Goal: Task Accomplishment & Management: Use online tool/utility

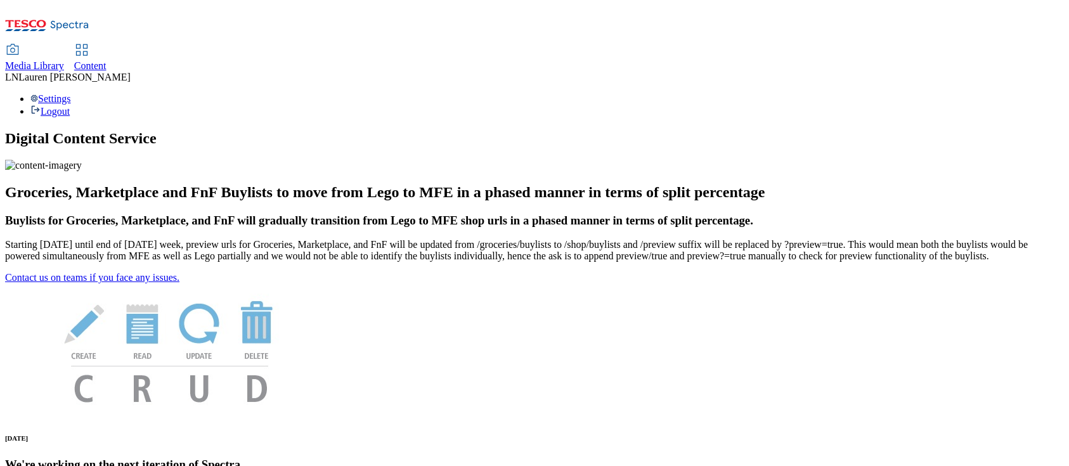
click at [107, 60] on span "Content" at bounding box center [90, 65] width 32 height 11
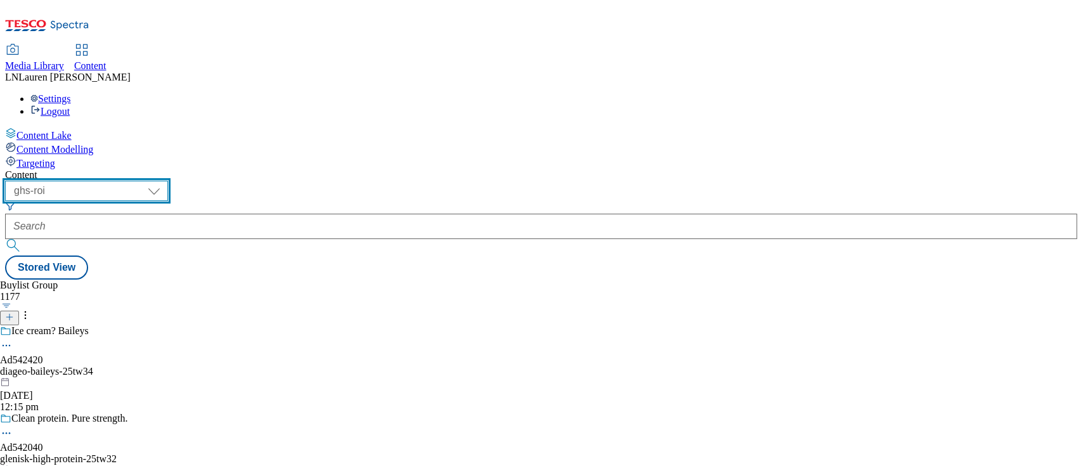
click at [168, 181] on select "ghs-roi ghs-uk" at bounding box center [86, 191] width 163 height 20
select select "ghs-uk"
click at [165, 181] on select "ghs-roi ghs-uk" at bounding box center [86, 191] width 163 height 20
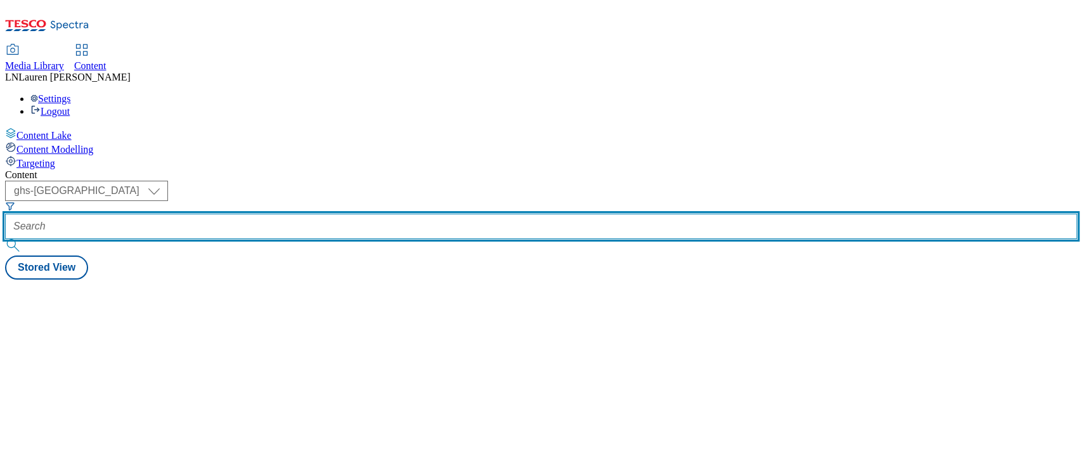
click at [316, 214] on input "text" at bounding box center [541, 226] width 1072 height 25
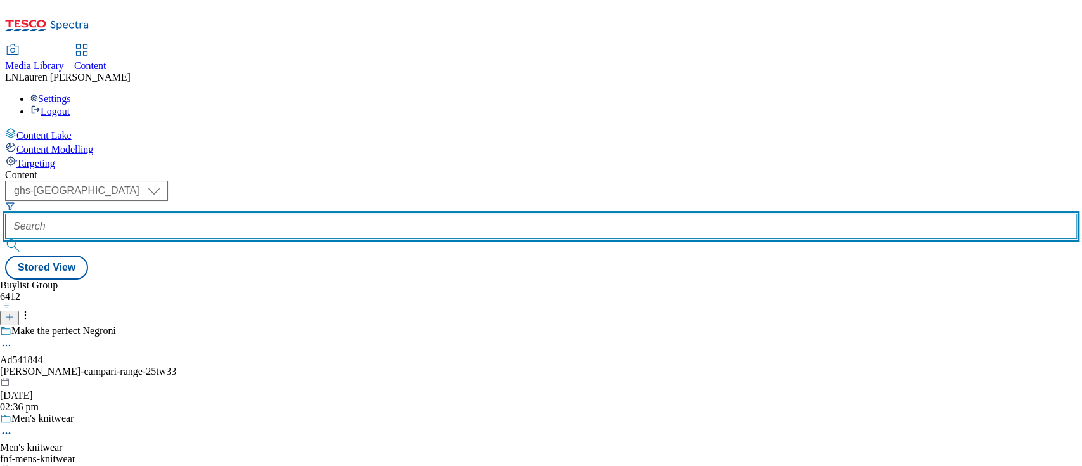
paste input "541935"
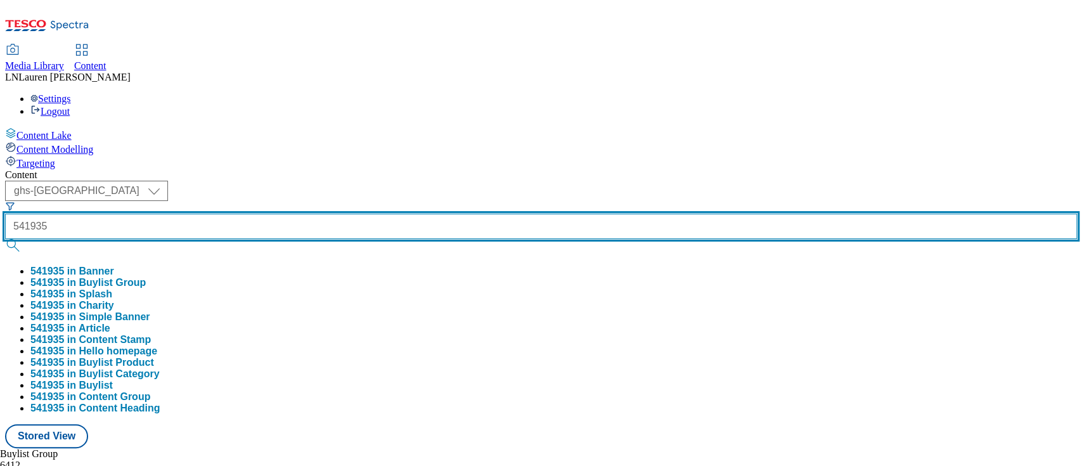
type input "541935"
click at [5, 239] on button "submit" at bounding box center [14, 245] width 18 height 13
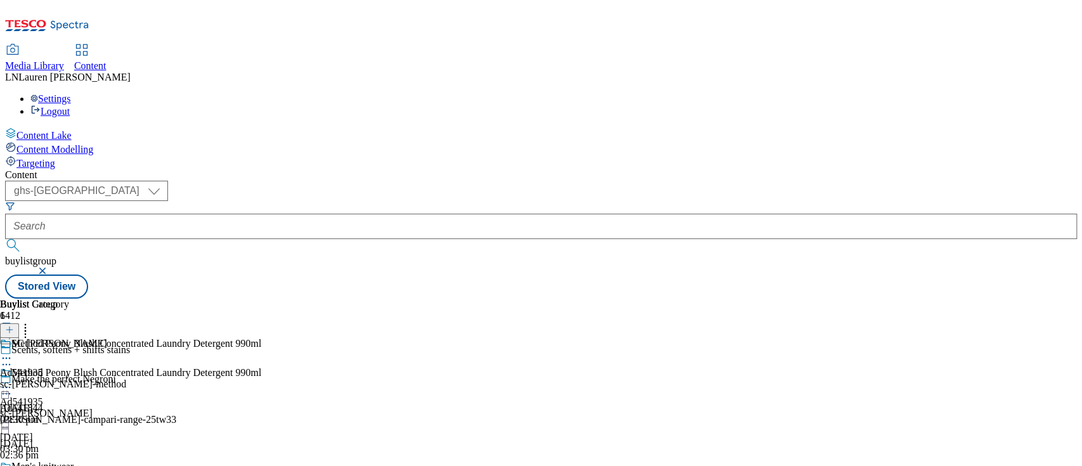
click at [126, 379] on div "sc-johnson-method" at bounding box center [63, 384] width 126 height 11
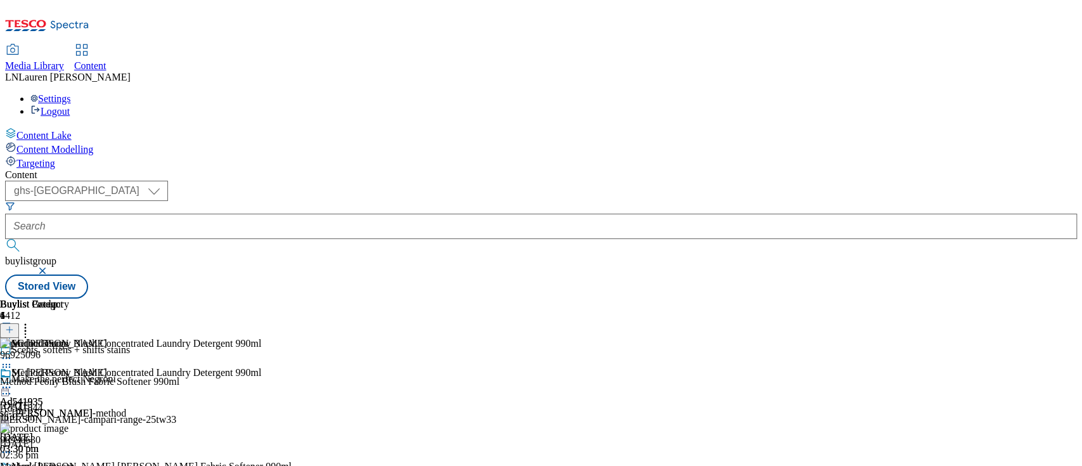
click at [13, 381] on icon at bounding box center [6, 387] width 13 height 13
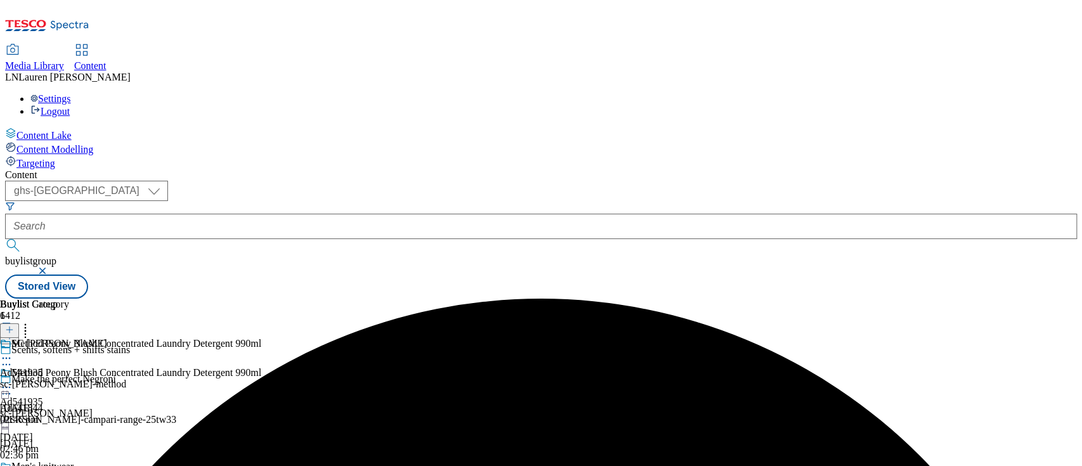
click at [13, 381] on icon at bounding box center [6, 387] width 13 height 13
click at [74, 465] on button "Preview" at bounding box center [49, 472] width 49 height 15
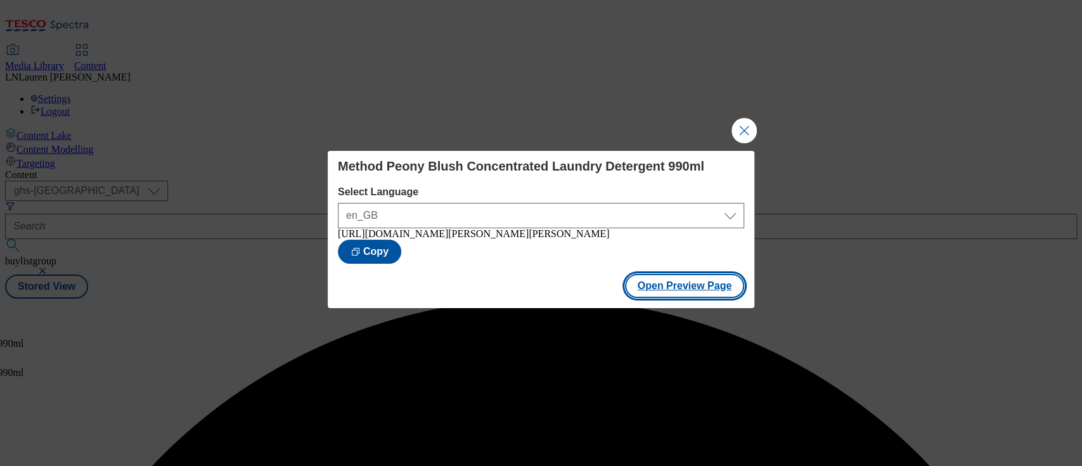
click at [665, 284] on button "Open Preview Page" at bounding box center [685, 286] width 120 height 24
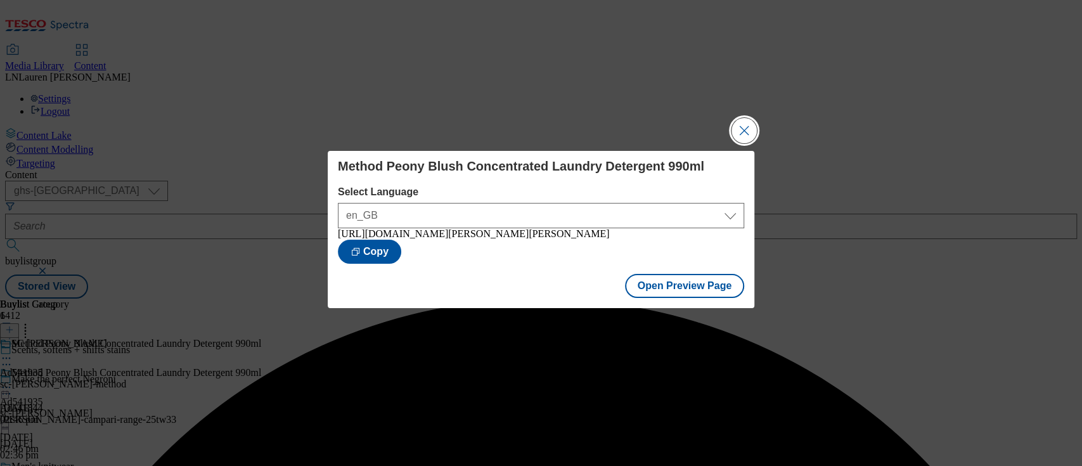
click at [738, 125] on button "Close Modal" at bounding box center [744, 130] width 25 height 25
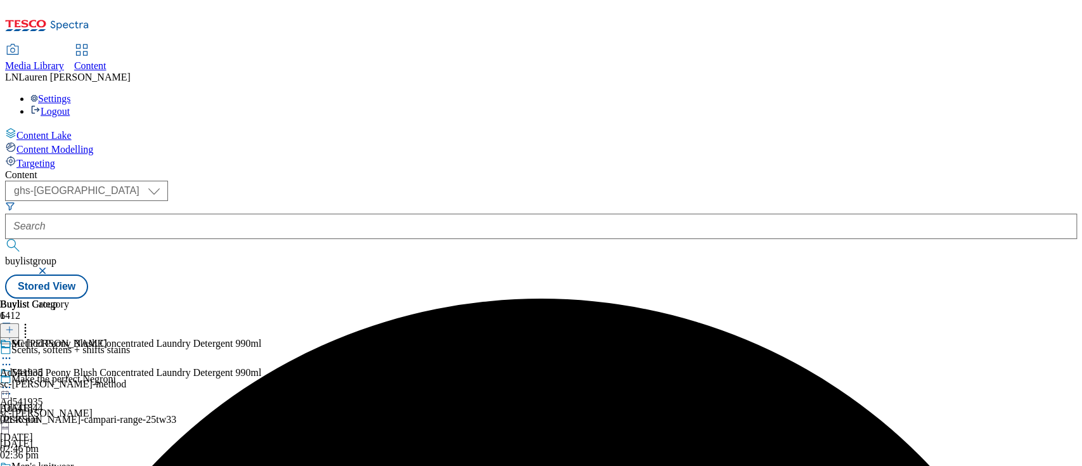
click at [13, 381] on icon at bounding box center [6, 387] width 13 height 13
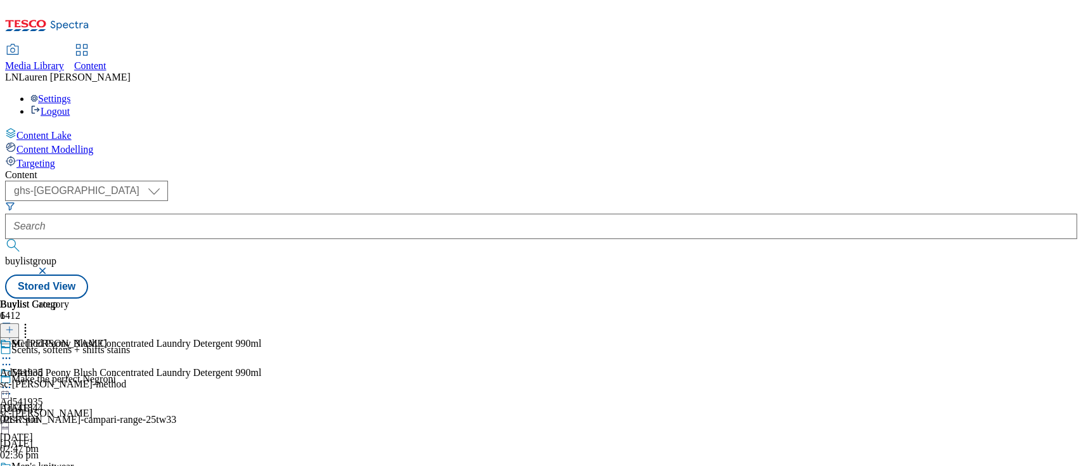
click at [130, 72] on span "Lauren Nader" at bounding box center [74, 77] width 112 height 11
